Goal: Find specific page/section: Find specific page/section

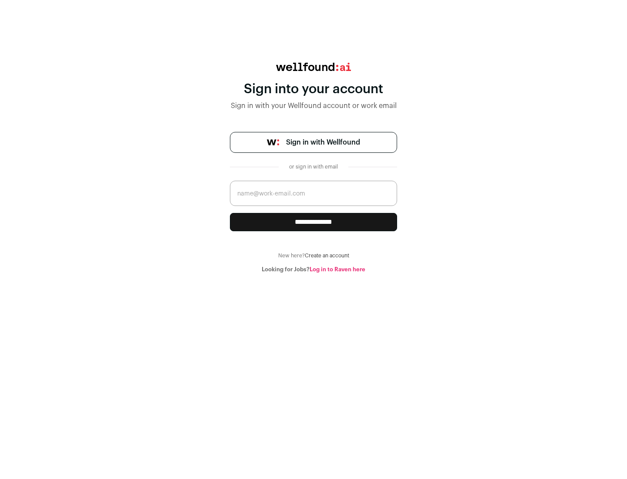
click at [323, 142] on span "Sign in with Wellfound" at bounding box center [323, 142] width 74 height 10
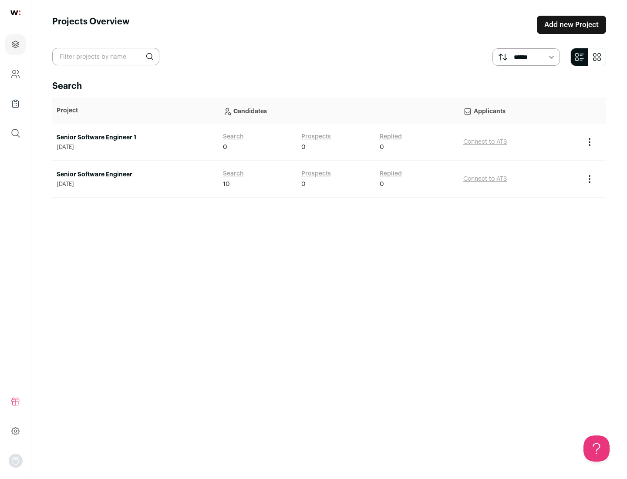
click at [135, 175] on link "Senior Software Engineer" at bounding box center [136, 174] width 158 height 9
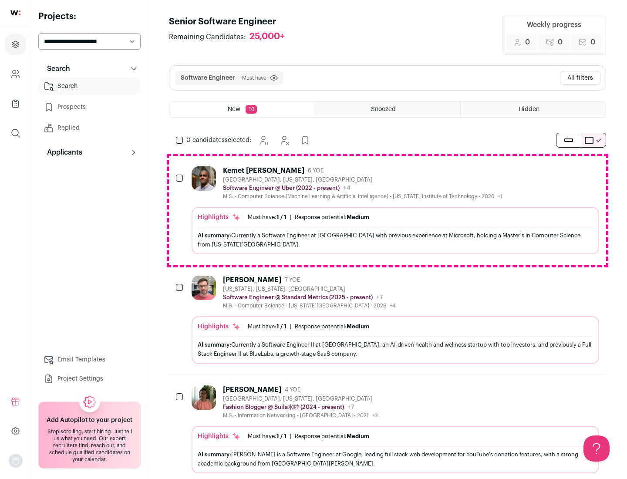
click at [387, 210] on div "Highlights Must have: 1 / 1 How many must haves have been fulfilled? | Response…" at bounding box center [396, 230] width 408 height 47
